Goal: Task Accomplishment & Management: Manage account settings

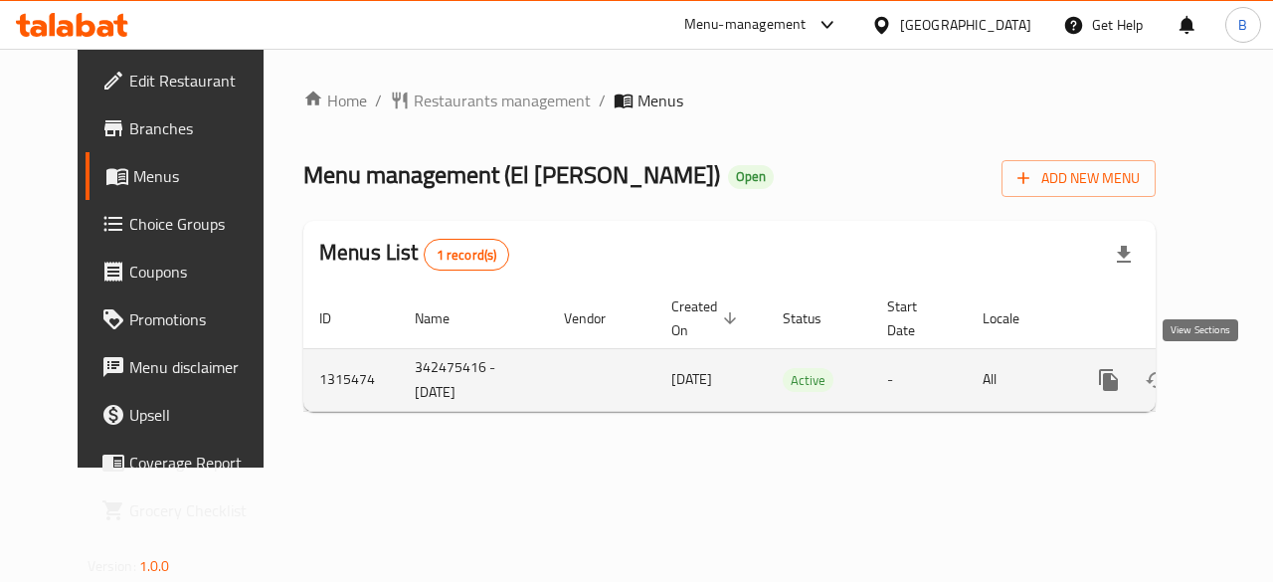
click at [1240, 385] on icon "enhanced table" at bounding box center [1252, 380] width 24 height 24
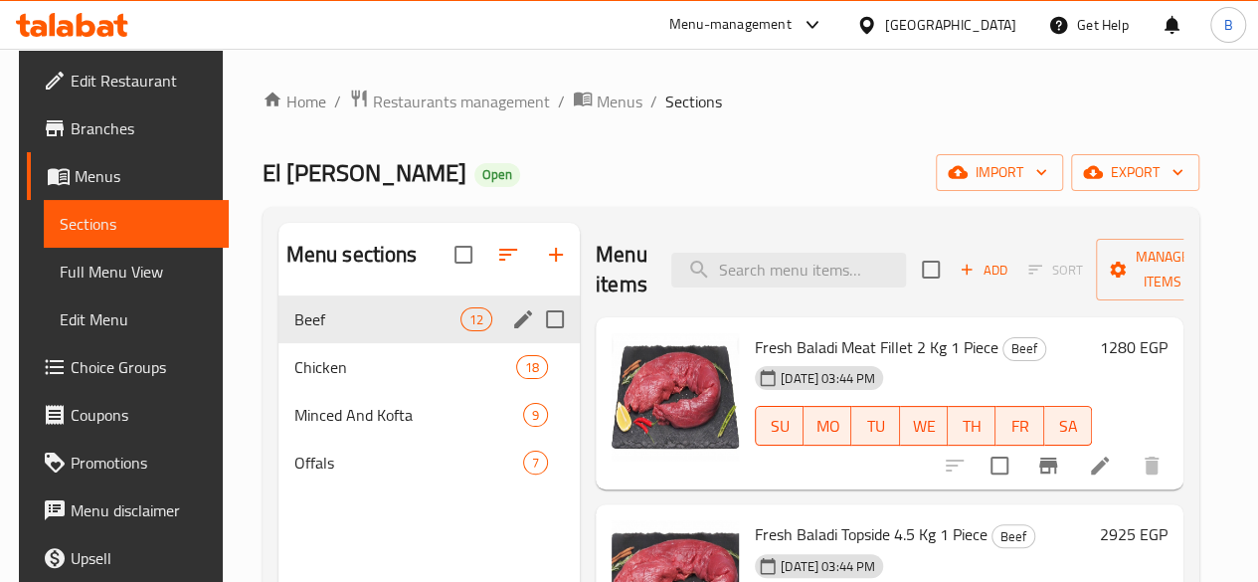
click at [534, 340] on input "Menu sections" at bounding box center [555, 319] width 42 height 42
checkbox input "true"
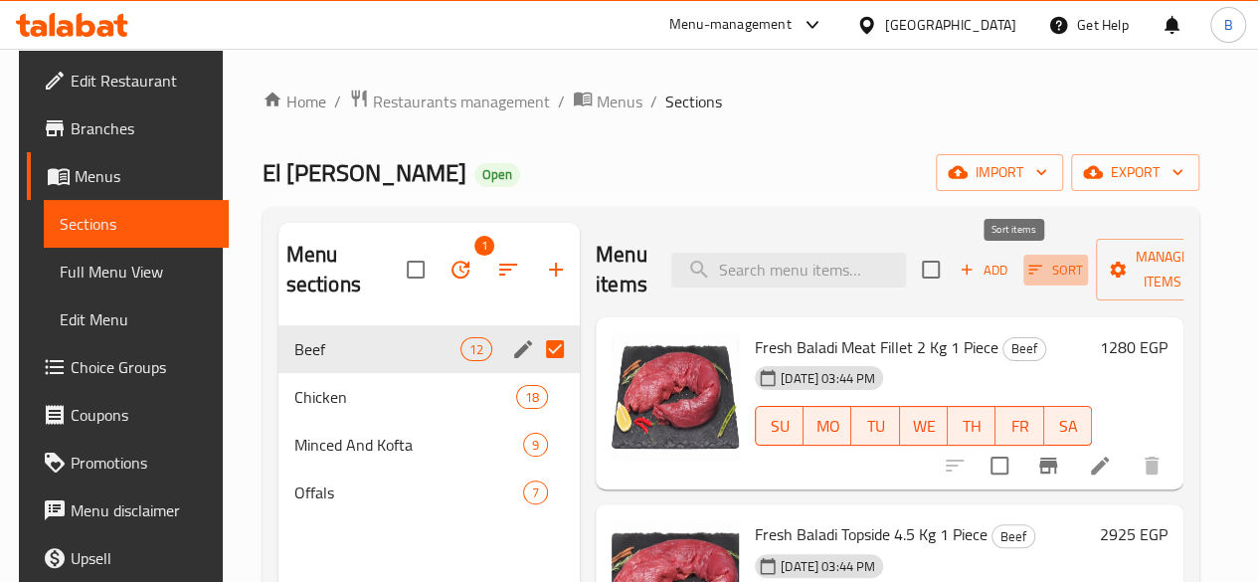
click at [1028, 273] on span "Sort" at bounding box center [1055, 270] width 55 height 23
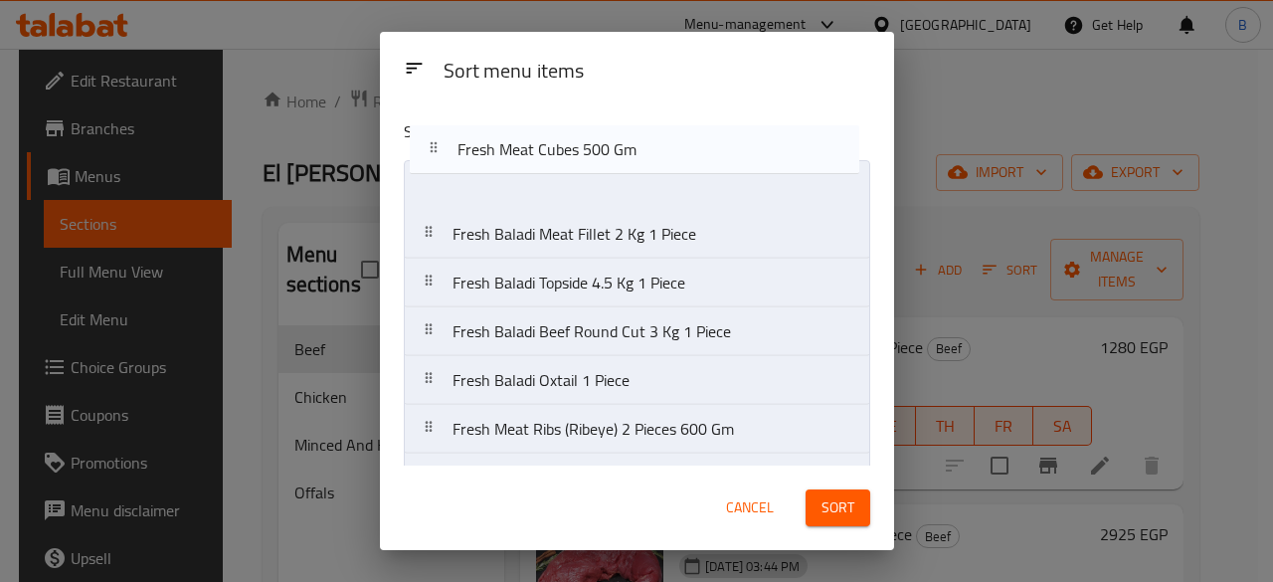
drag, startPoint x: 717, startPoint y: 393, endPoint x: 728, endPoint y: 170, distance: 223.0
click at [728, 170] on nav "Fresh Baladi Meat Fillet 2 Kg 1 Piece Fresh Baladi Topside 4.5 Kg 1 Piece Fresh…" at bounding box center [637, 453] width 466 height 587
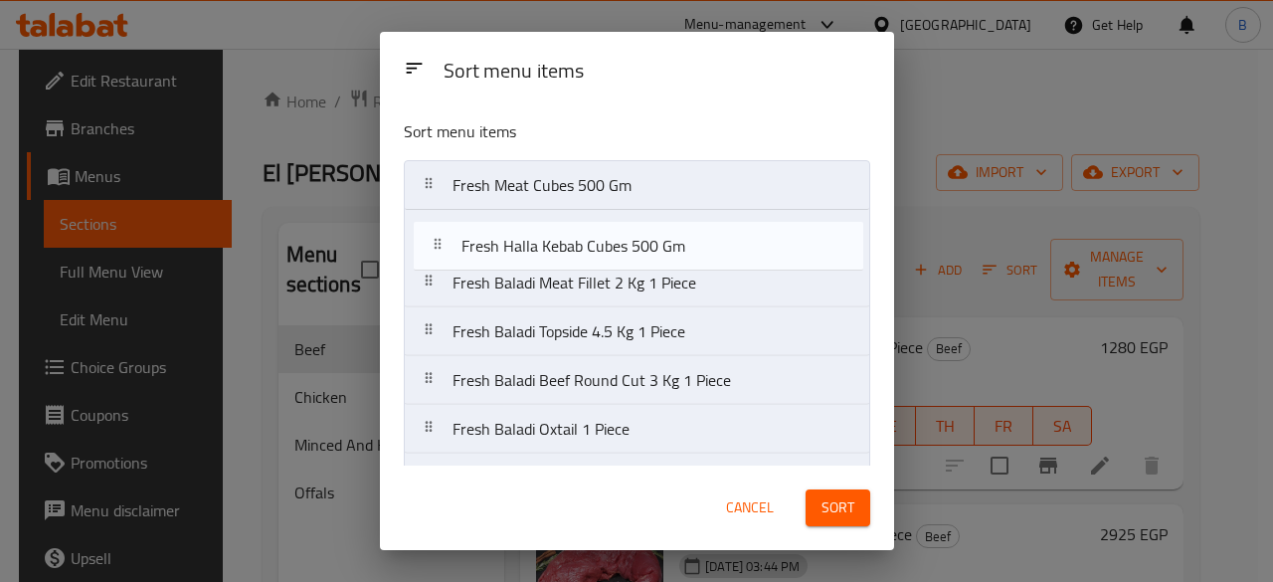
drag, startPoint x: 734, startPoint y: 435, endPoint x: 745, endPoint y: 230, distance: 205.1
click at [745, 230] on nav "Fresh Meat Cubes 500 Gm Fresh Baladi Meat Fillet 2 Kg 1 Piece Fresh Baladi Tops…" at bounding box center [637, 453] width 466 height 587
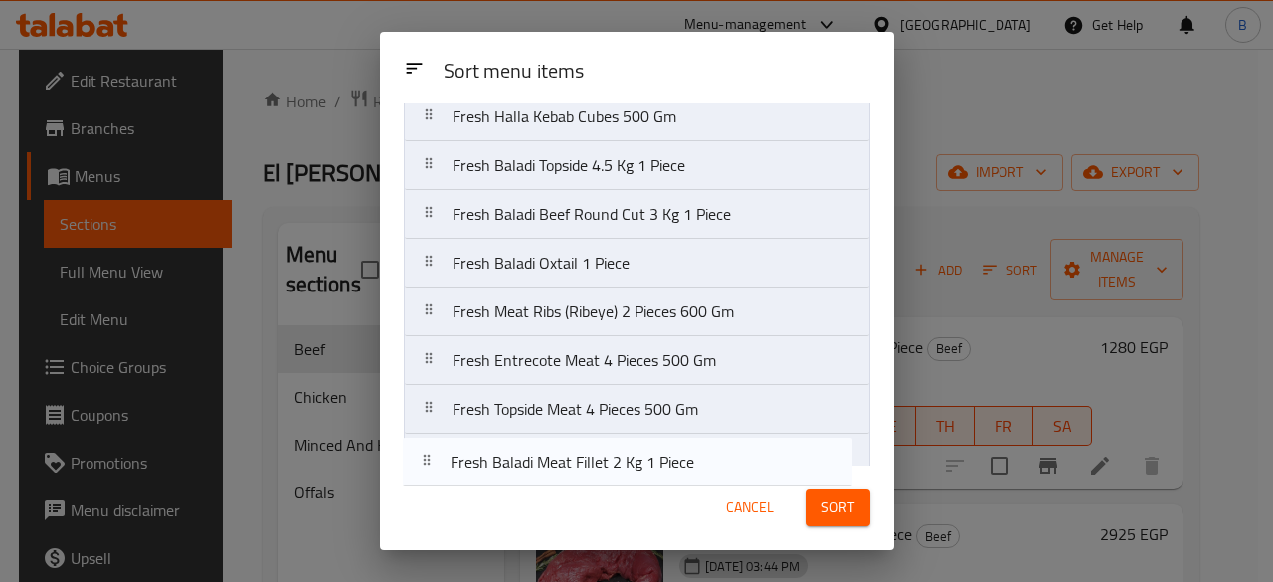
scroll to position [284, 0]
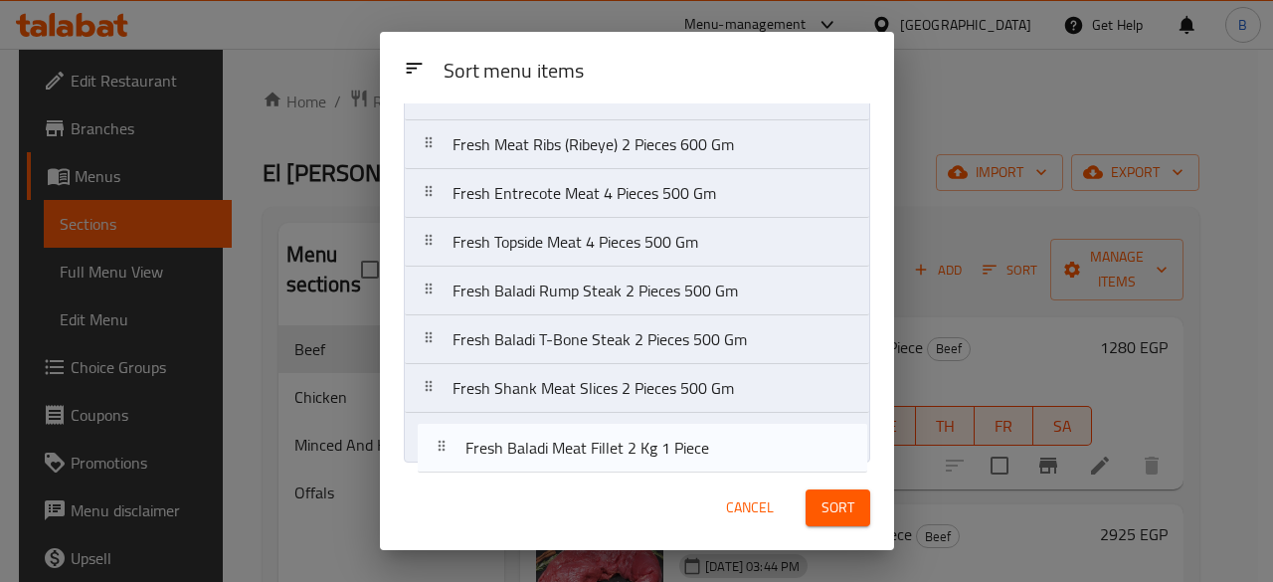
drag, startPoint x: 736, startPoint y: 280, endPoint x: 742, endPoint y: 462, distance: 182.1
click at [742, 462] on div "Sort menu items Fresh Meat Cubes 500 Gm Fresh Halla Kebab Cubes 500 Gm Fresh Ba…" at bounding box center [637, 284] width 514 height 362
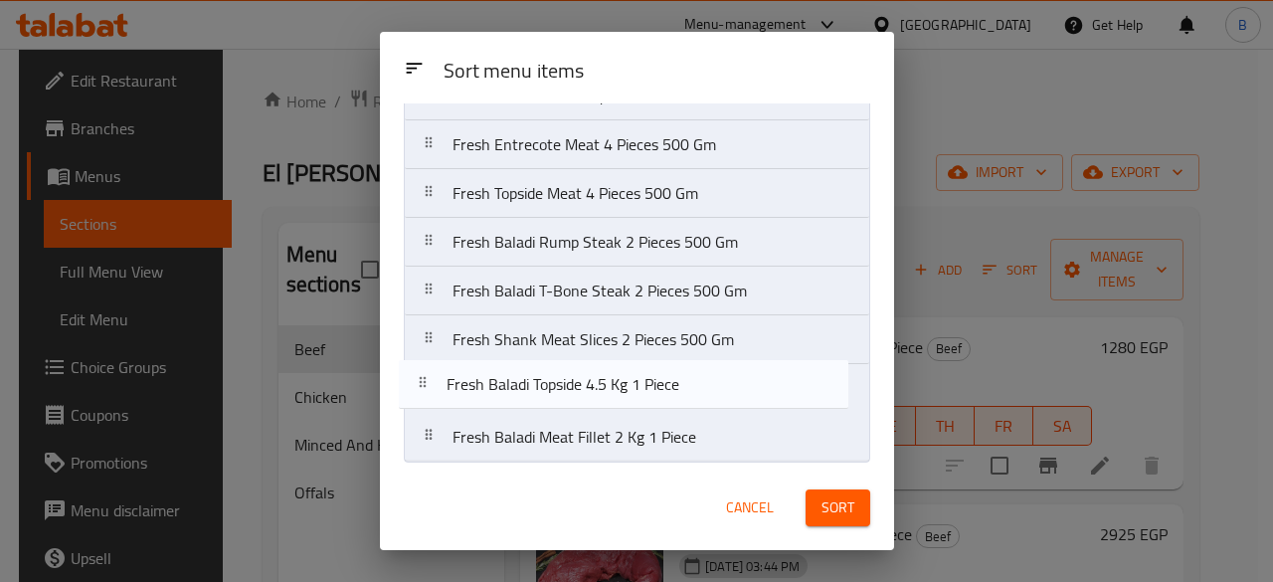
drag, startPoint x: 726, startPoint y: 291, endPoint x: 721, endPoint y: 405, distance: 113.5
click at [721, 405] on nav "Fresh Meat Cubes 500 Gm Fresh Halla Kebab Cubes 500 Gm Fresh Baladi Topside 4.5…" at bounding box center [637, 169] width 466 height 587
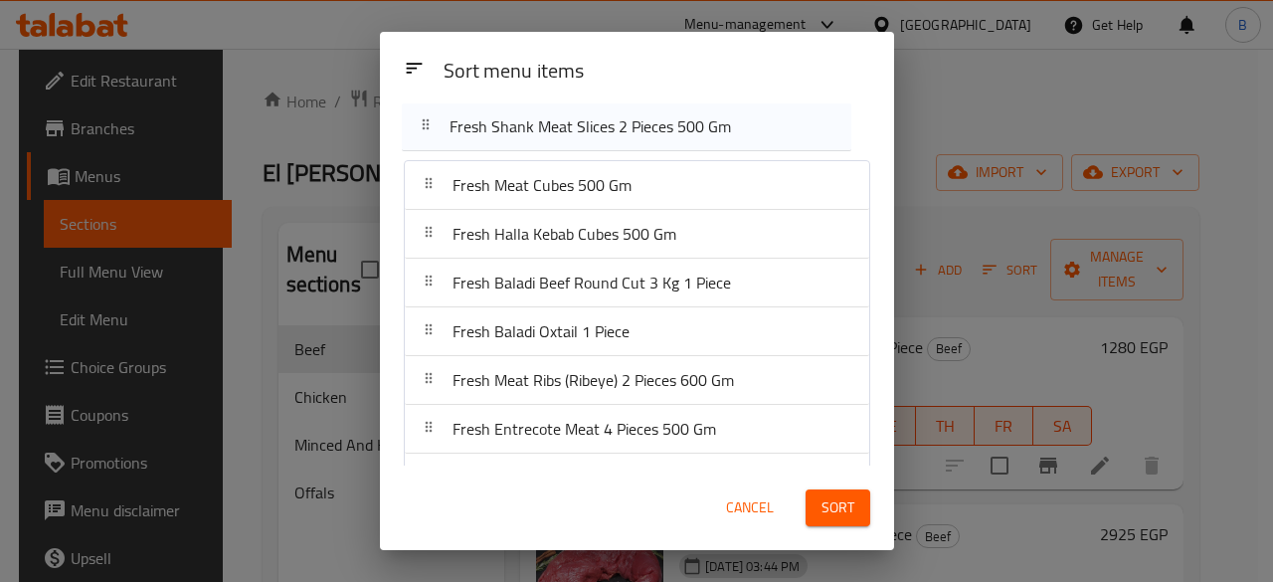
scroll to position [0, 0]
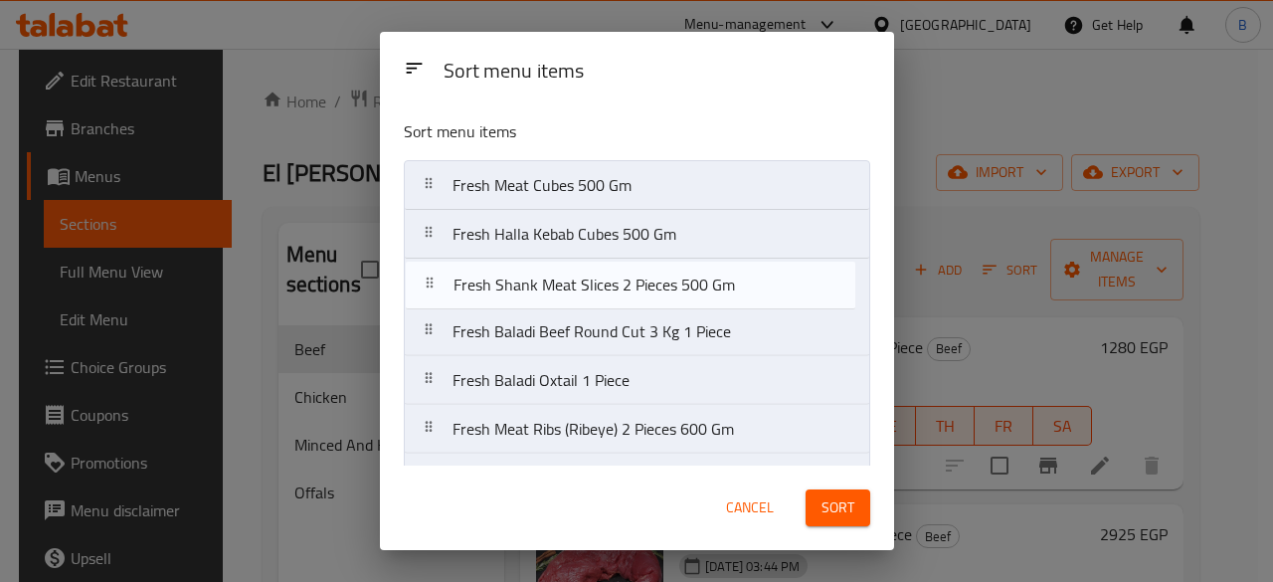
drag, startPoint x: 704, startPoint y: 346, endPoint x: 706, endPoint y: 290, distance: 55.7
click at [706, 290] on nav "Fresh Meat Cubes 500 Gm Fresh Halla Kebab Cubes 500 Gm Fresh Baladi Beef Round …" at bounding box center [637, 453] width 466 height 587
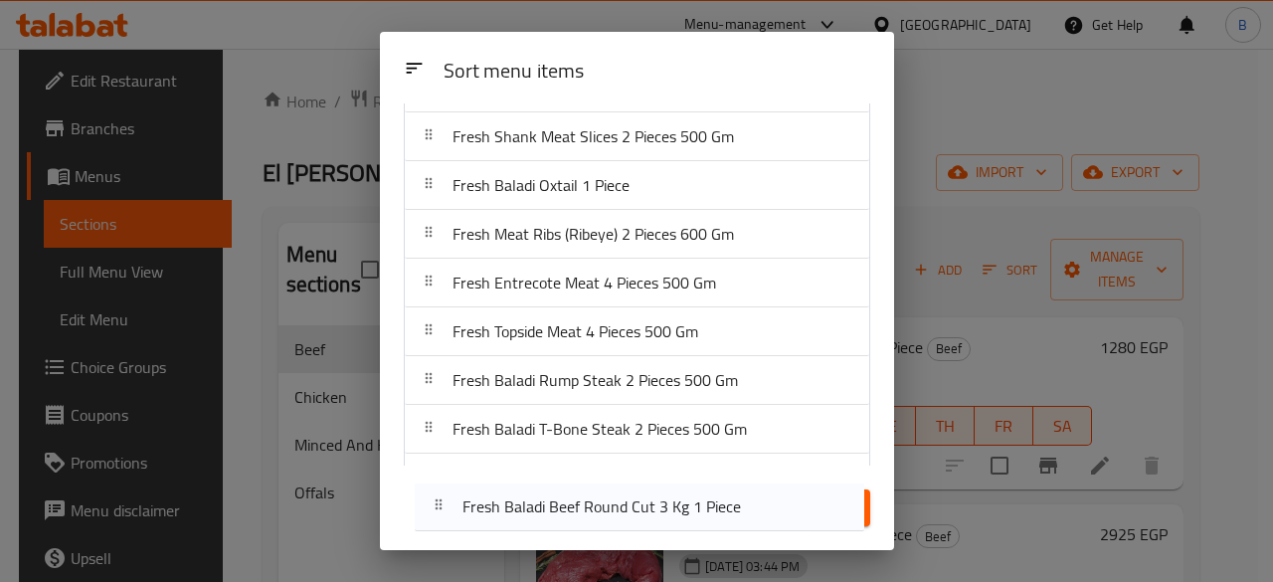
scroll to position [284, 0]
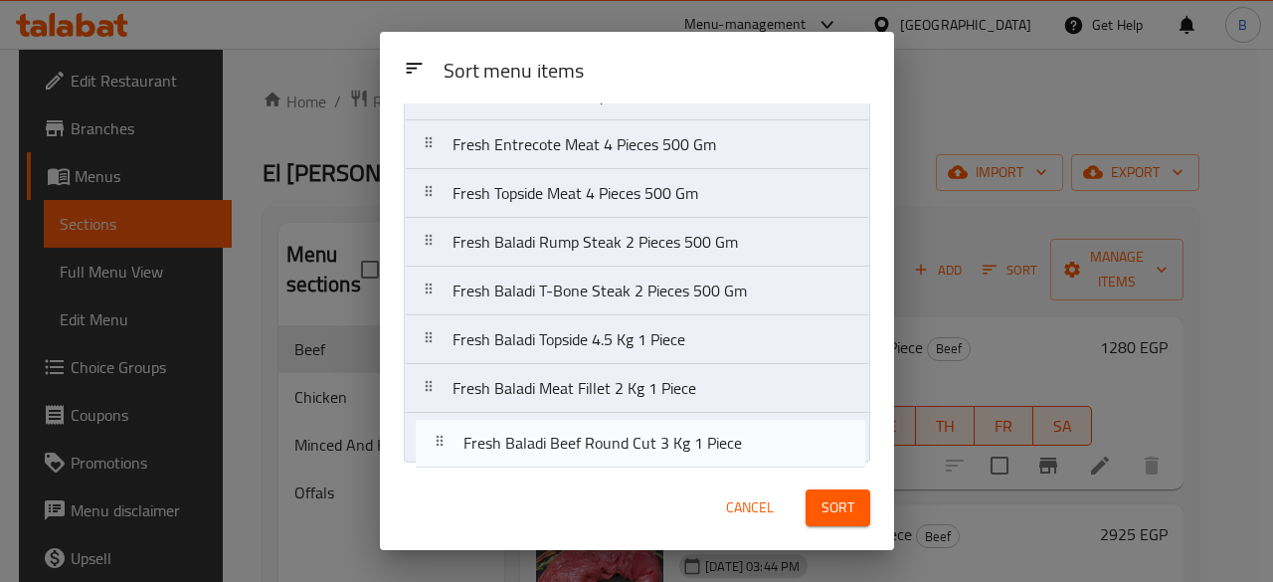
drag, startPoint x: 744, startPoint y: 331, endPoint x: 754, endPoint y: 460, distance: 129.7
click at [754, 460] on div "Sort menu items Fresh Meat Cubes 500 Gm Fresh Halla Kebab Cubes 500 Gm Fresh Sh…" at bounding box center [637, 284] width 514 height 362
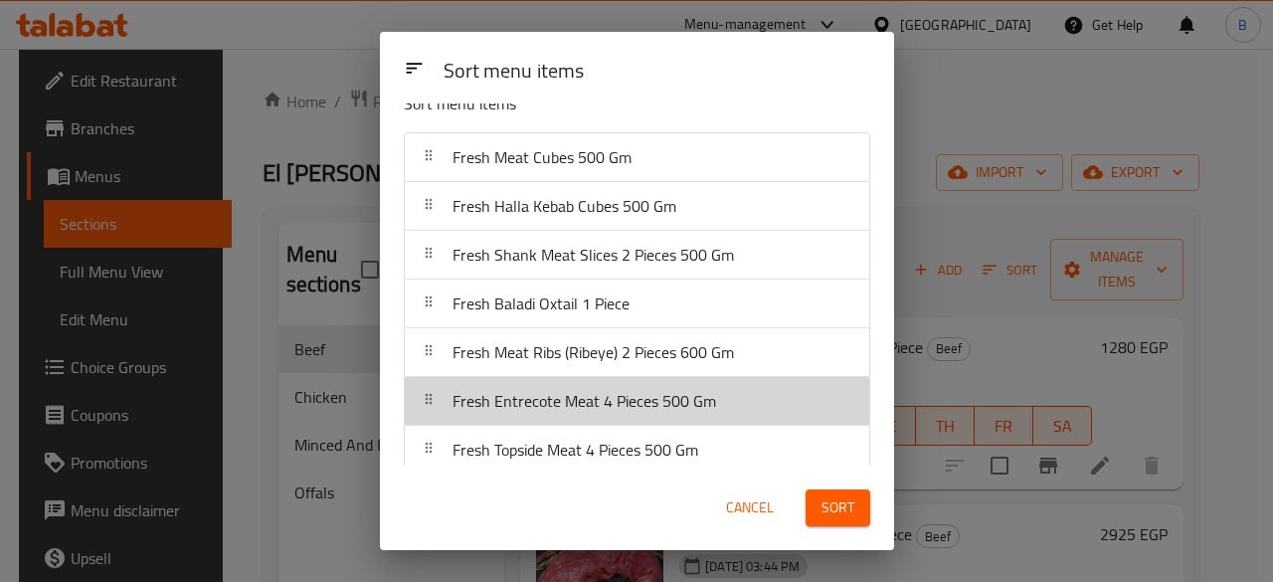
scroll to position [32, 0]
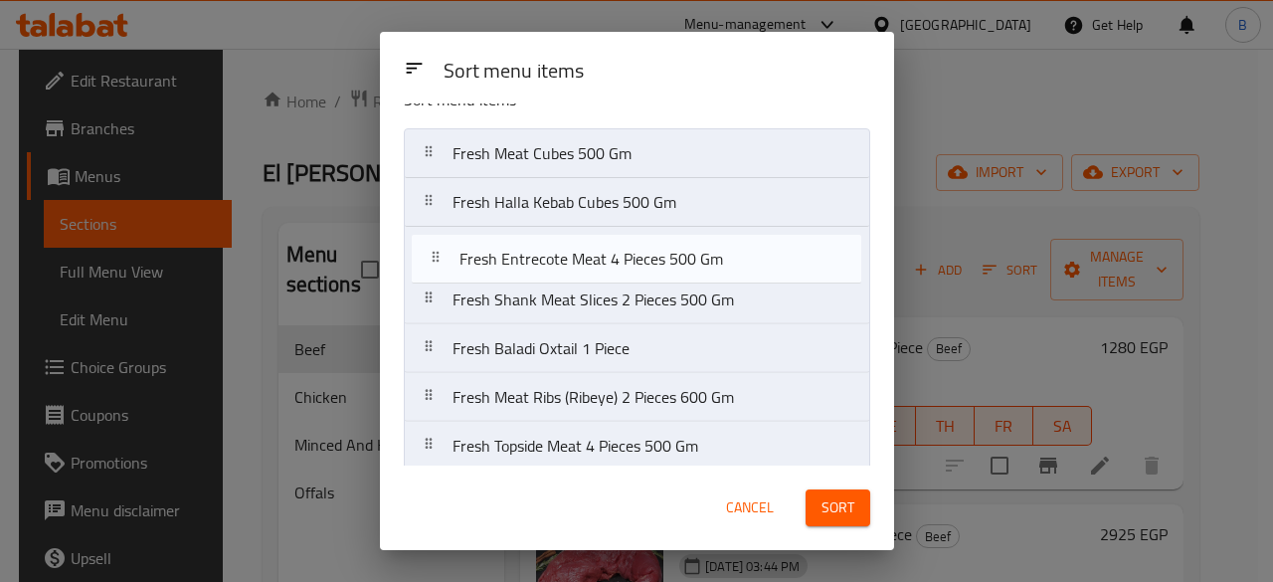
drag, startPoint x: 738, startPoint y: 387, endPoint x: 744, endPoint y: 230, distance: 157.2
click at [744, 230] on nav "Fresh Meat Cubes 500 Gm Fresh Halla Kebab Cubes 500 Gm Fresh Shank Meat Slices …" at bounding box center [637, 421] width 466 height 587
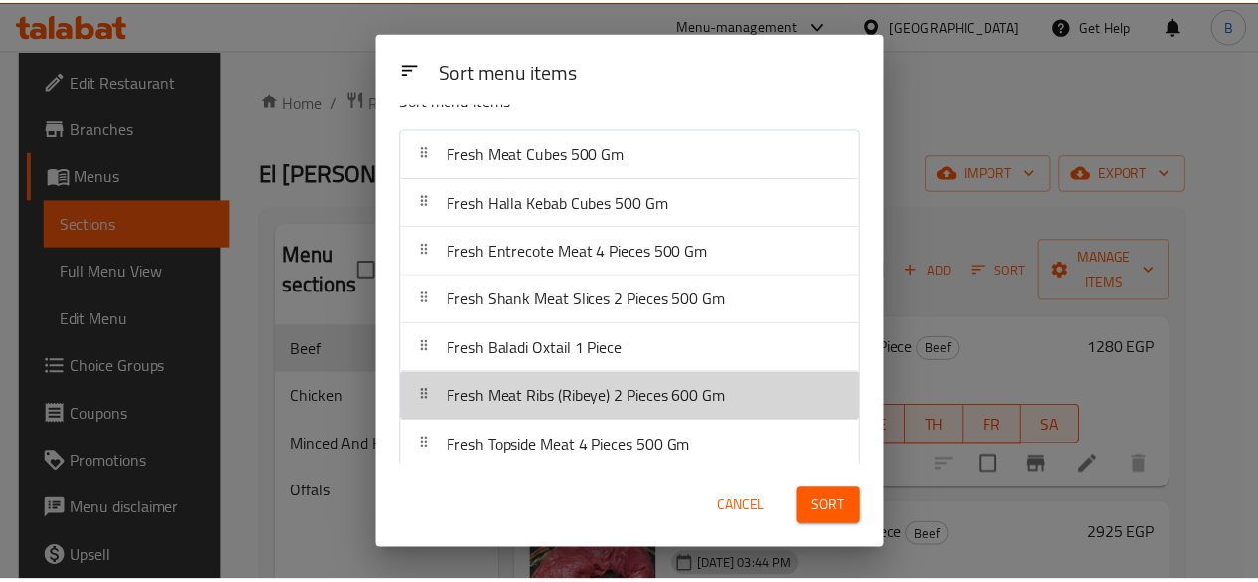
scroll to position [35, 0]
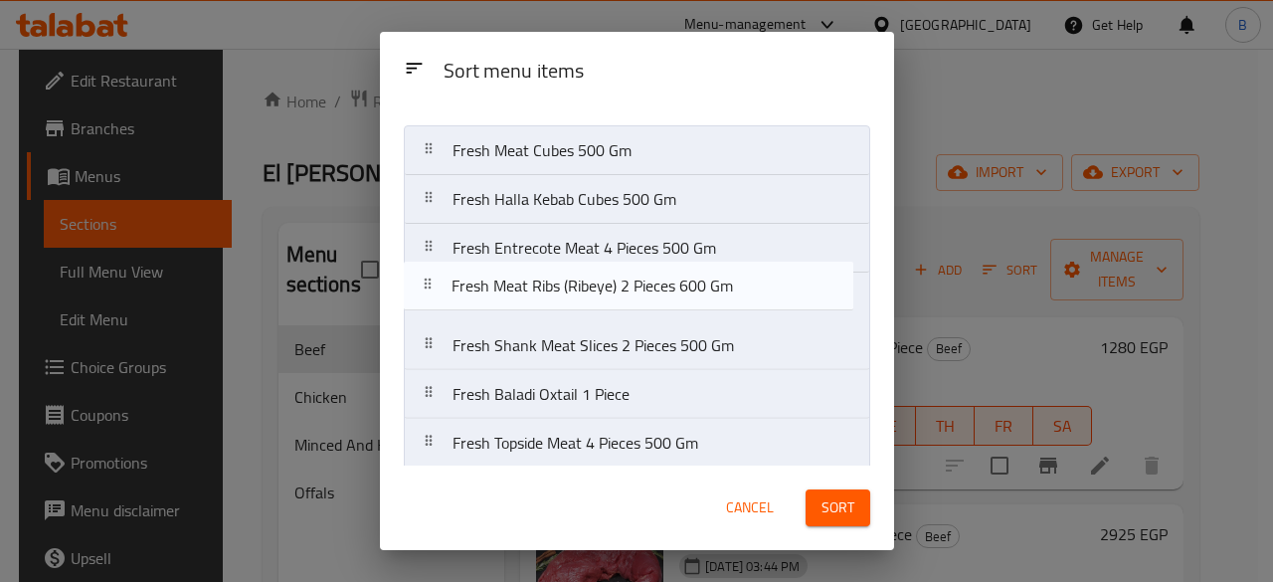
drag, startPoint x: 705, startPoint y: 408, endPoint x: 704, endPoint y: 288, distance: 119.3
click at [704, 288] on nav "Fresh Meat Cubes 500 Gm Fresh Halla Kebab Cubes 500 Gm Fresh Entrecote Meat 4 P…" at bounding box center [637, 418] width 466 height 587
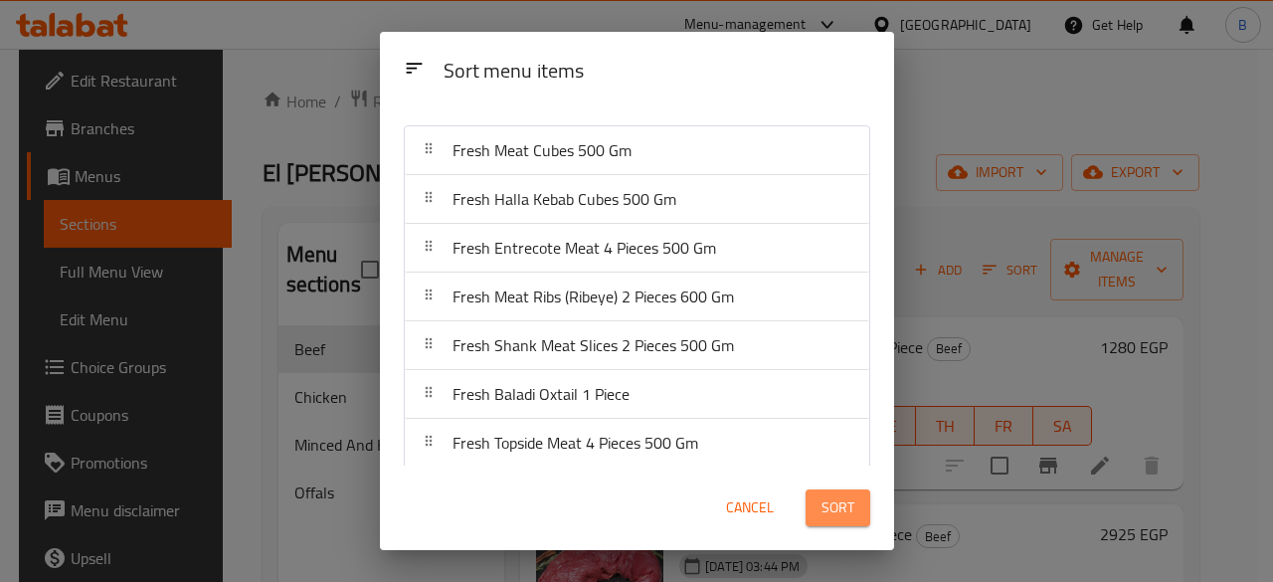
click at [851, 506] on span "Sort" at bounding box center [837, 507] width 33 height 25
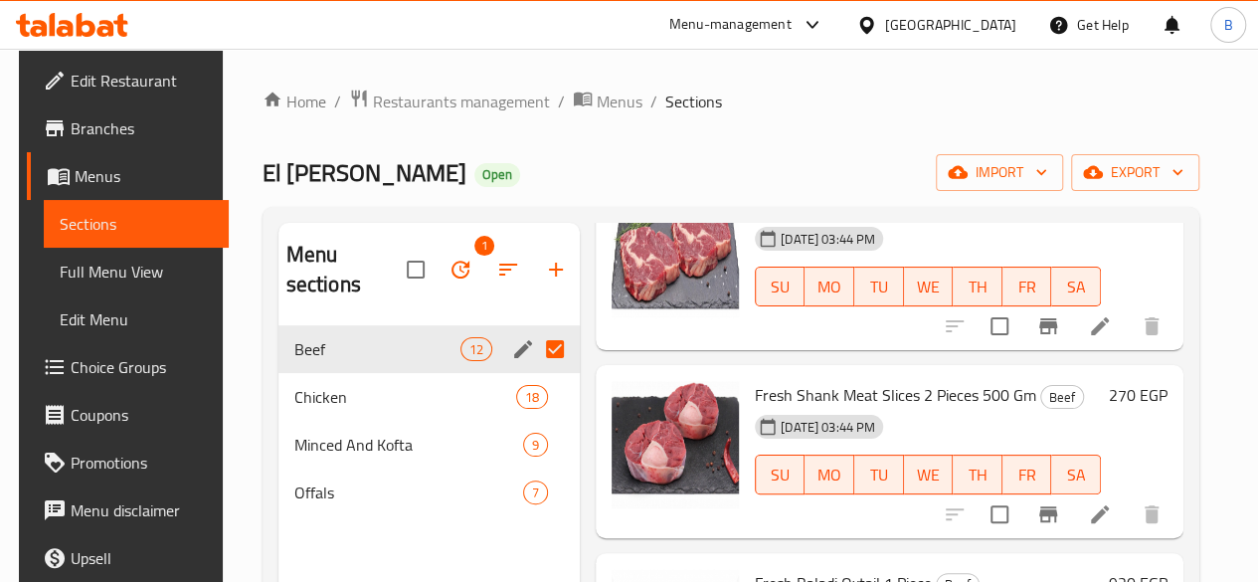
scroll to position [0, 0]
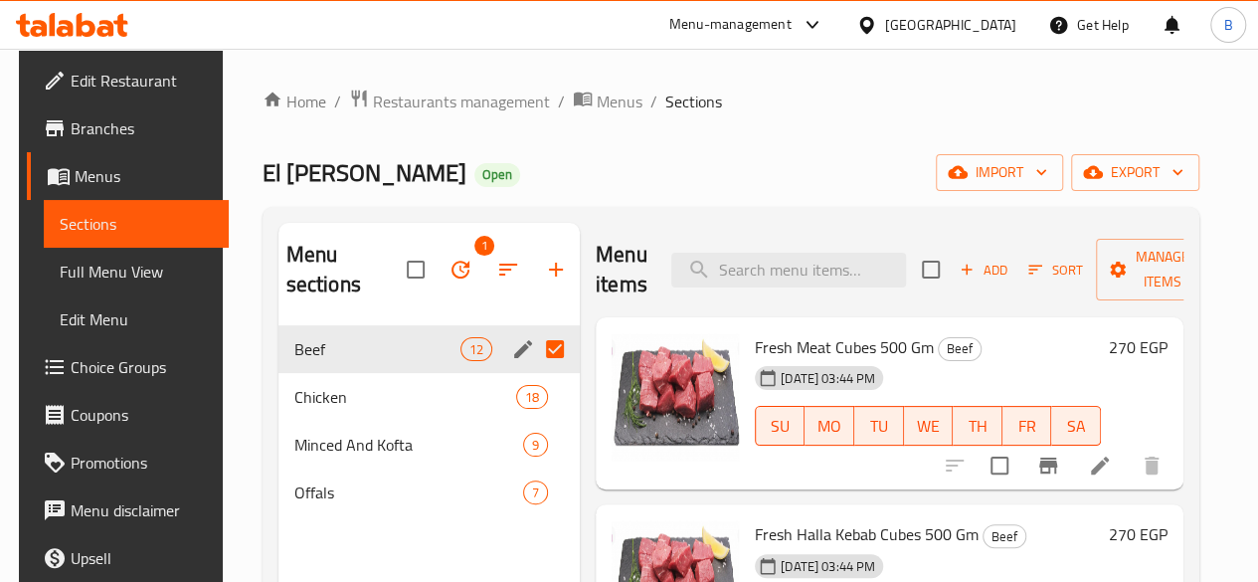
click at [674, 156] on div "El Basha Butchery Open import export" at bounding box center [731, 172] width 937 height 37
click at [686, 138] on div "Home / Restaurants management / Menus / Sections El Basha Butchery Open import …" at bounding box center [731, 454] width 937 height 732
